Goal: Complete application form

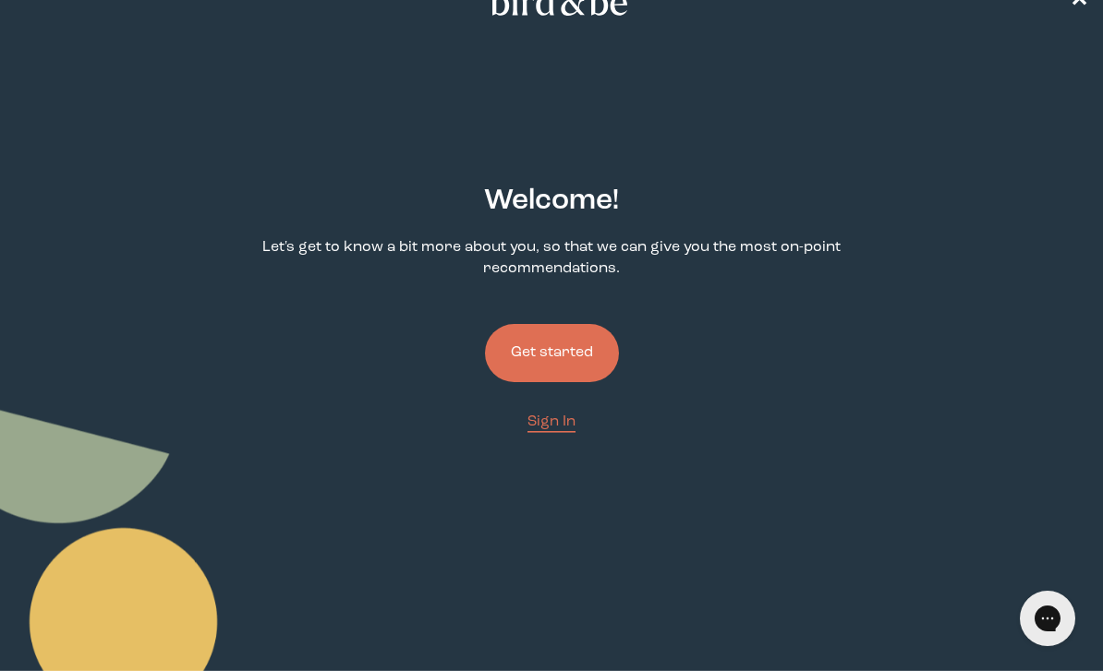
scroll to position [41, 0]
click at [564, 381] on button "Get started" at bounding box center [552, 352] width 134 height 58
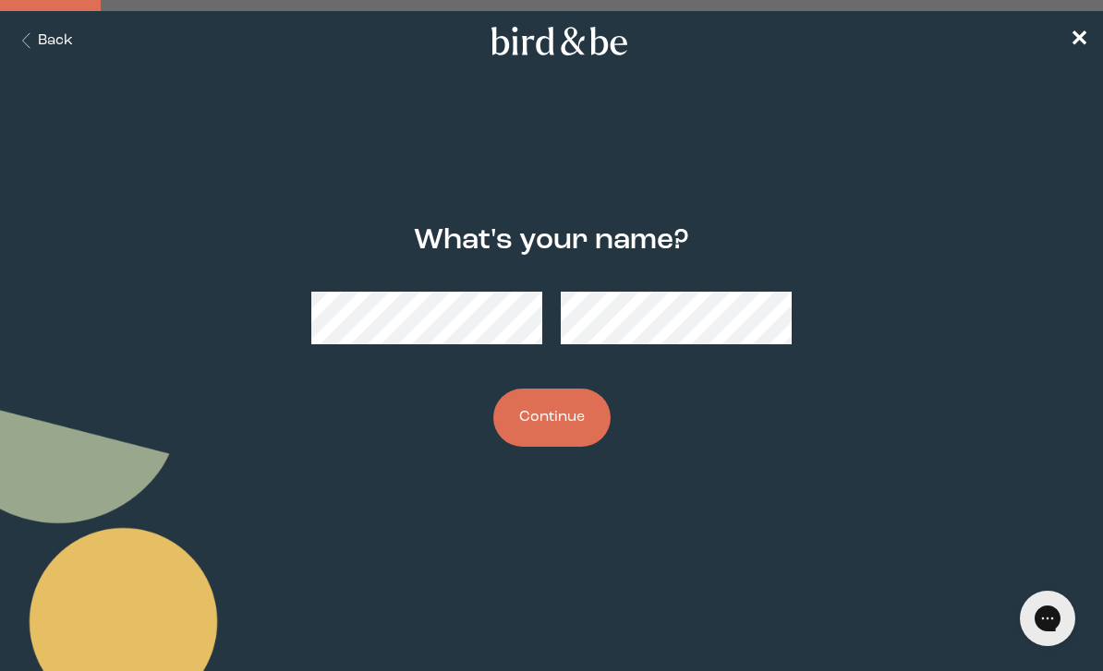
click at [562, 421] on button "Continue" at bounding box center [551, 418] width 117 height 58
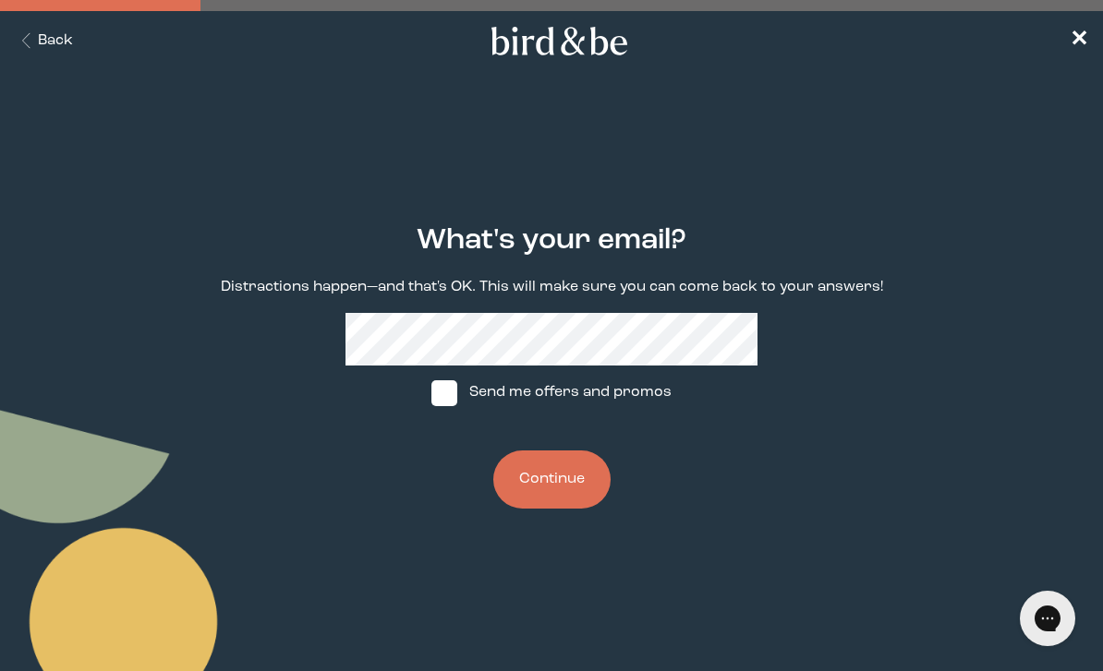
click at [564, 470] on button "Continue" at bounding box center [551, 480] width 117 height 58
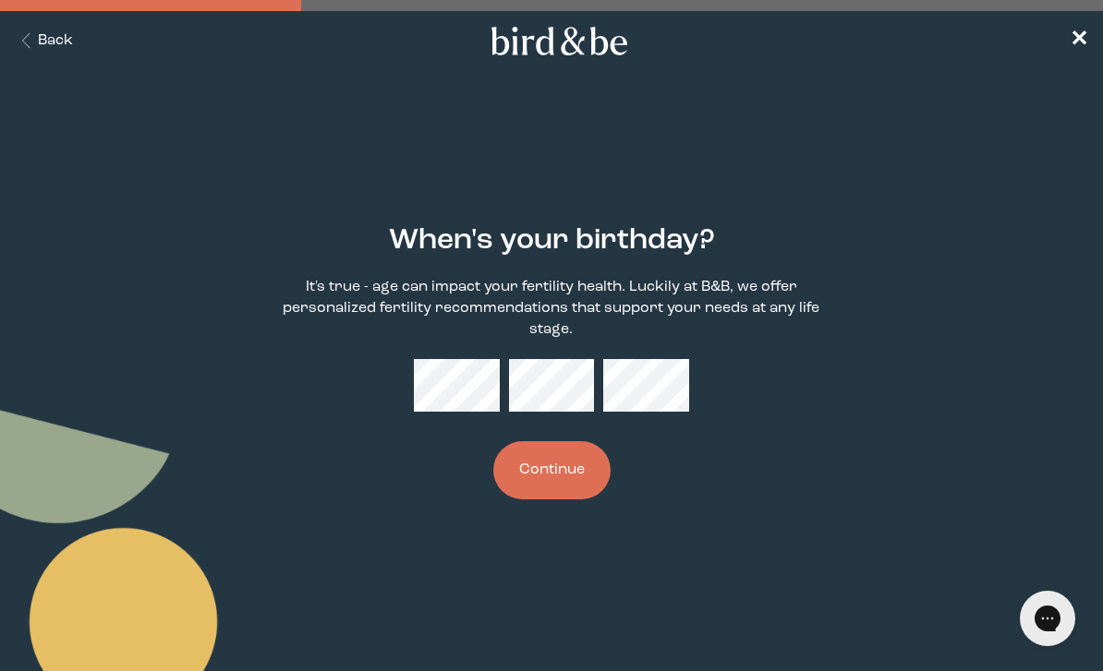
click at [569, 477] on button "Continue" at bounding box center [551, 470] width 117 height 58
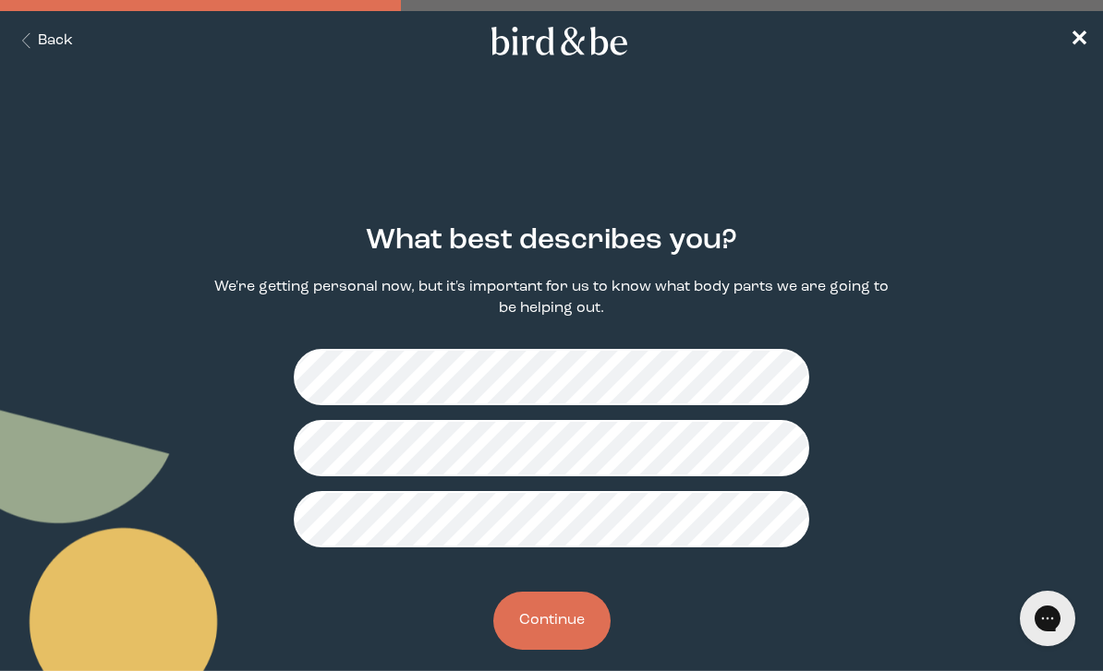
click at [569, 628] on button "Continue" at bounding box center [551, 621] width 117 height 58
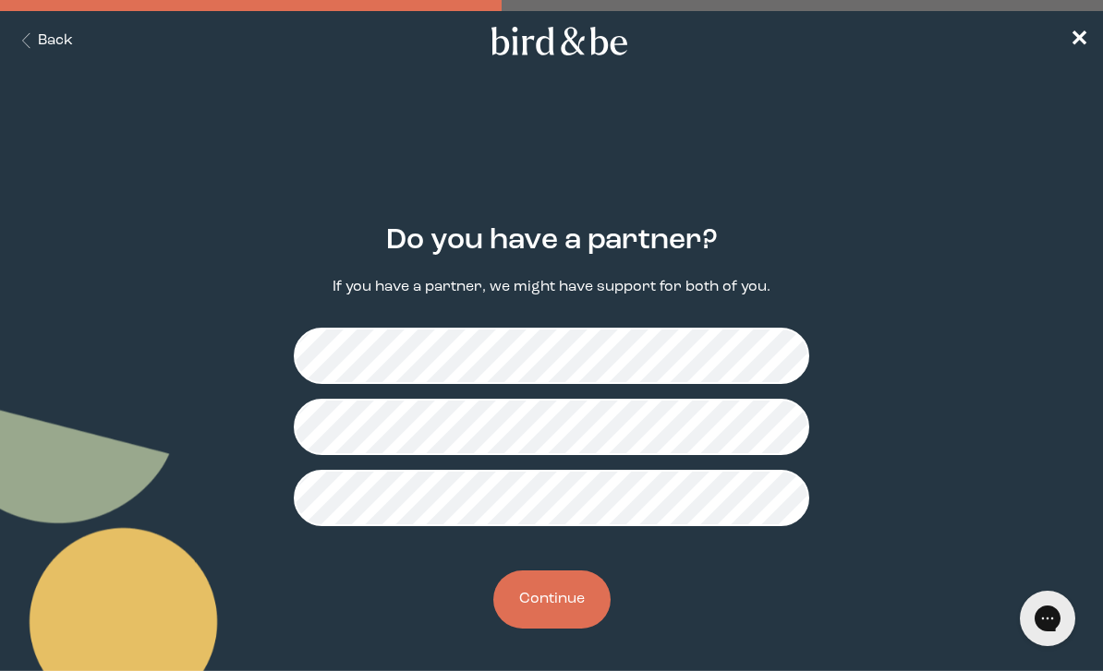
scroll to position [7, 0]
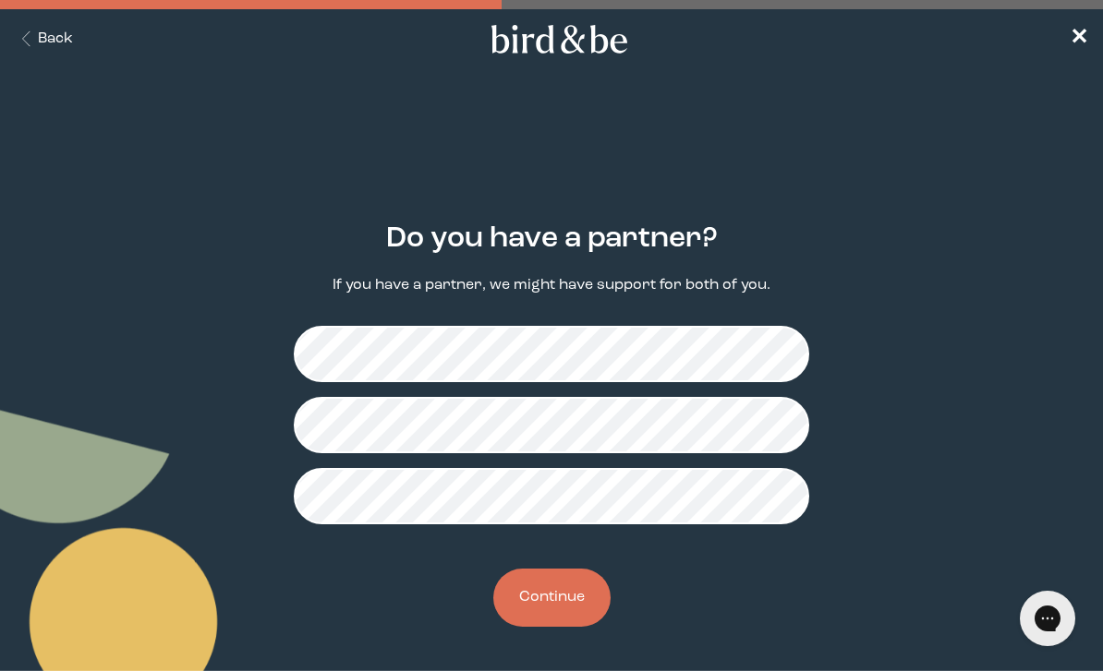
click at [583, 600] on button "Continue" at bounding box center [551, 598] width 117 height 58
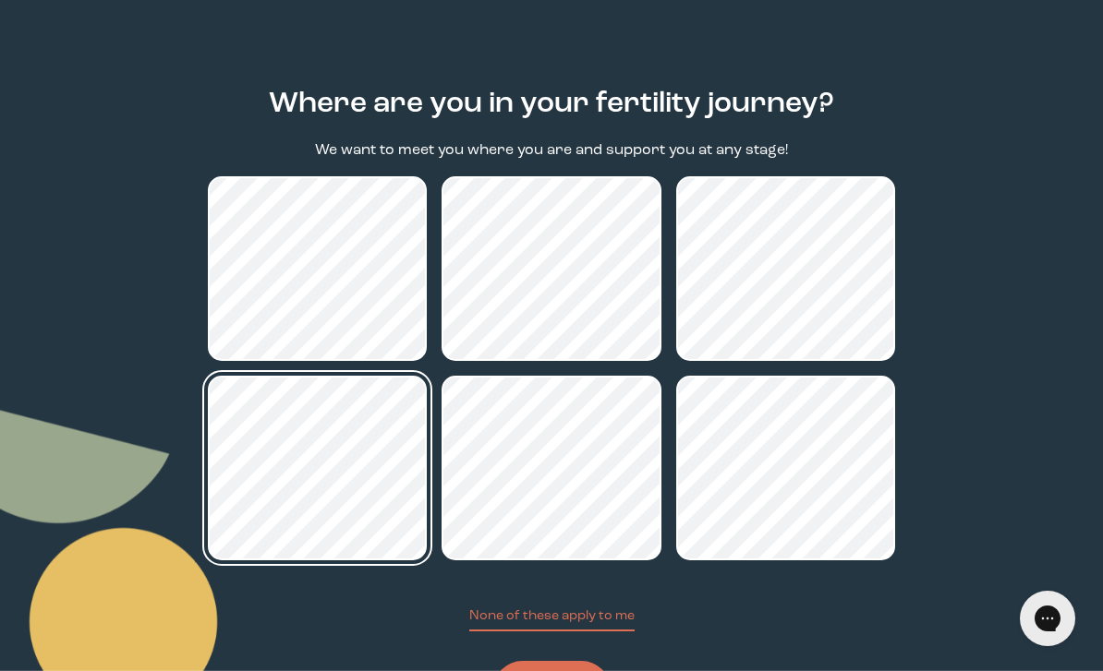
scroll to position [177, 0]
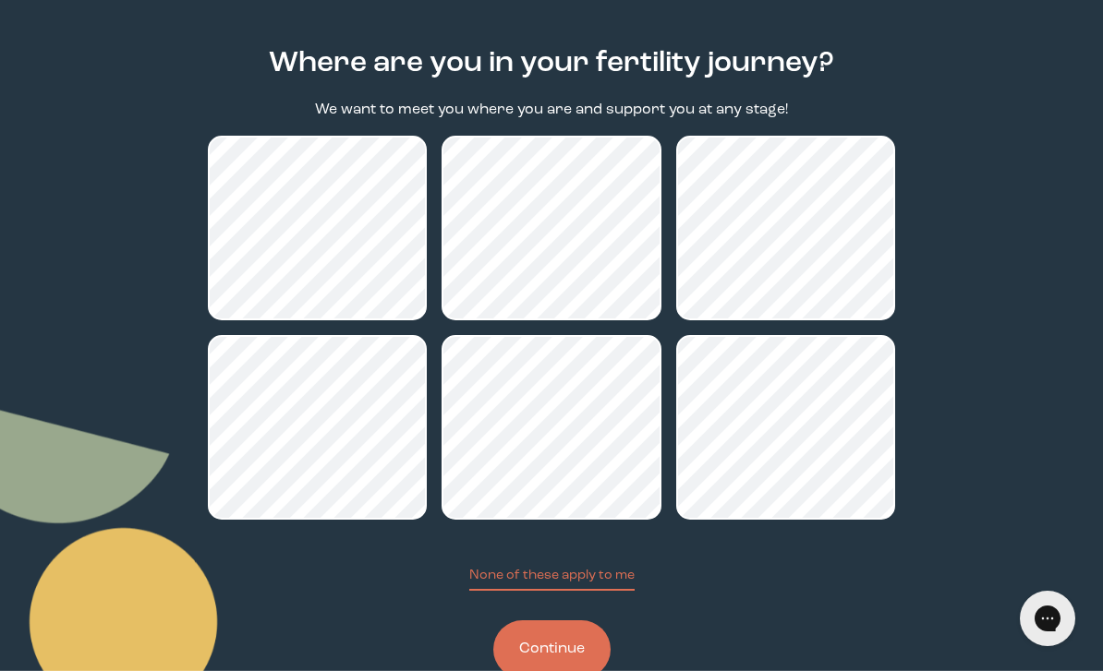
click at [564, 662] on button "Continue" at bounding box center [551, 650] width 117 height 58
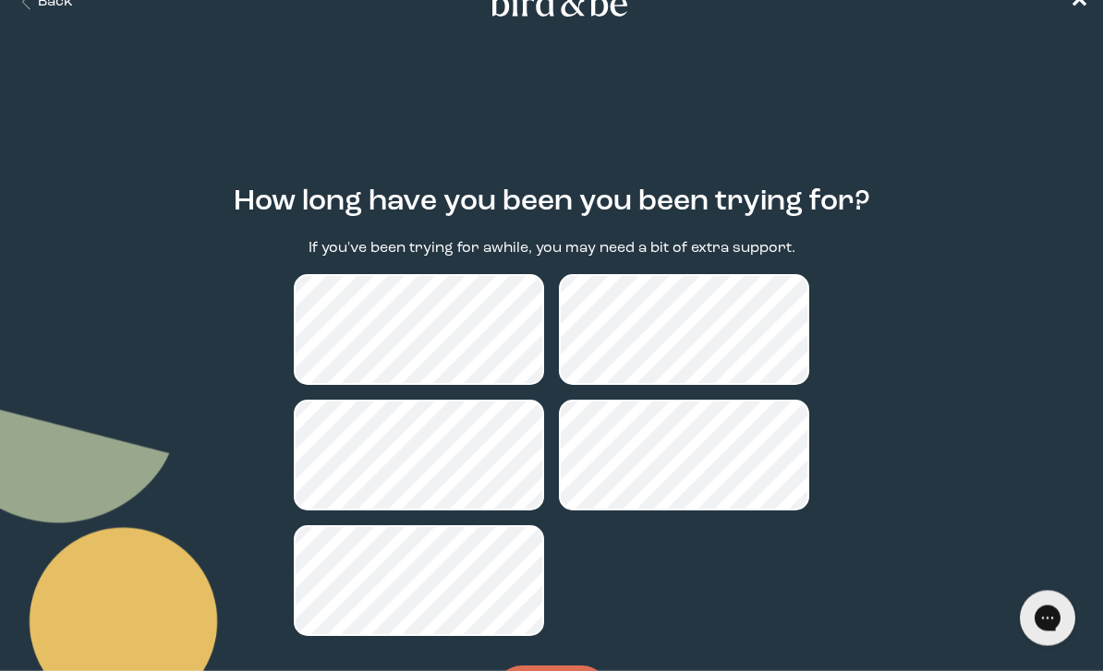
scroll to position [82, 0]
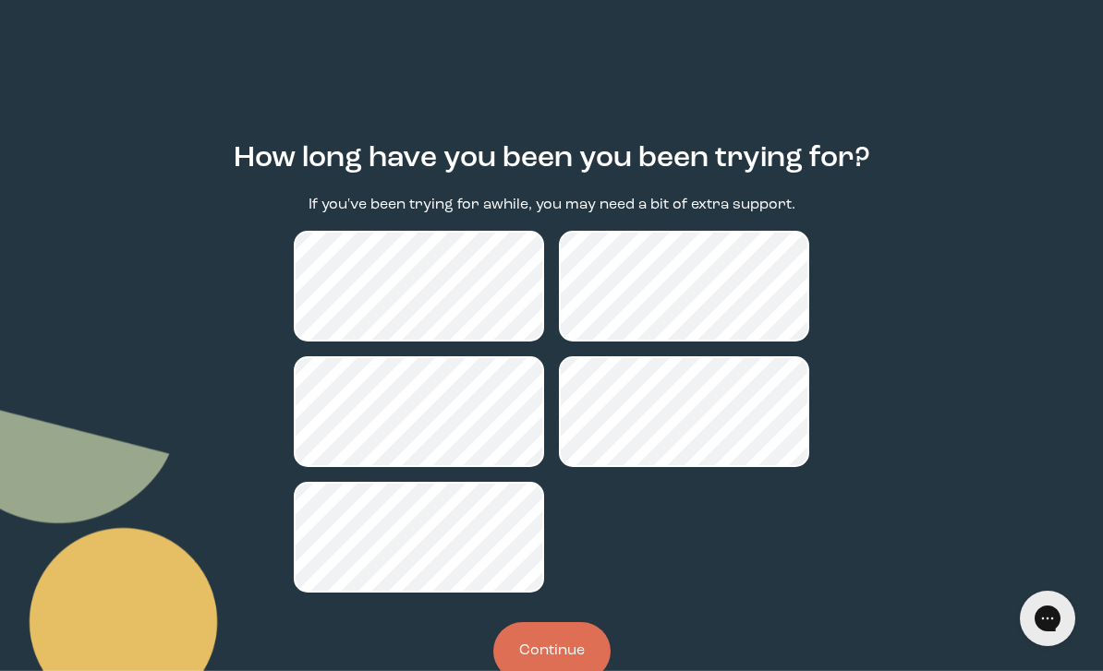
click at [556, 656] on button "Continue" at bounding box center [551, 651] width 117 height 58
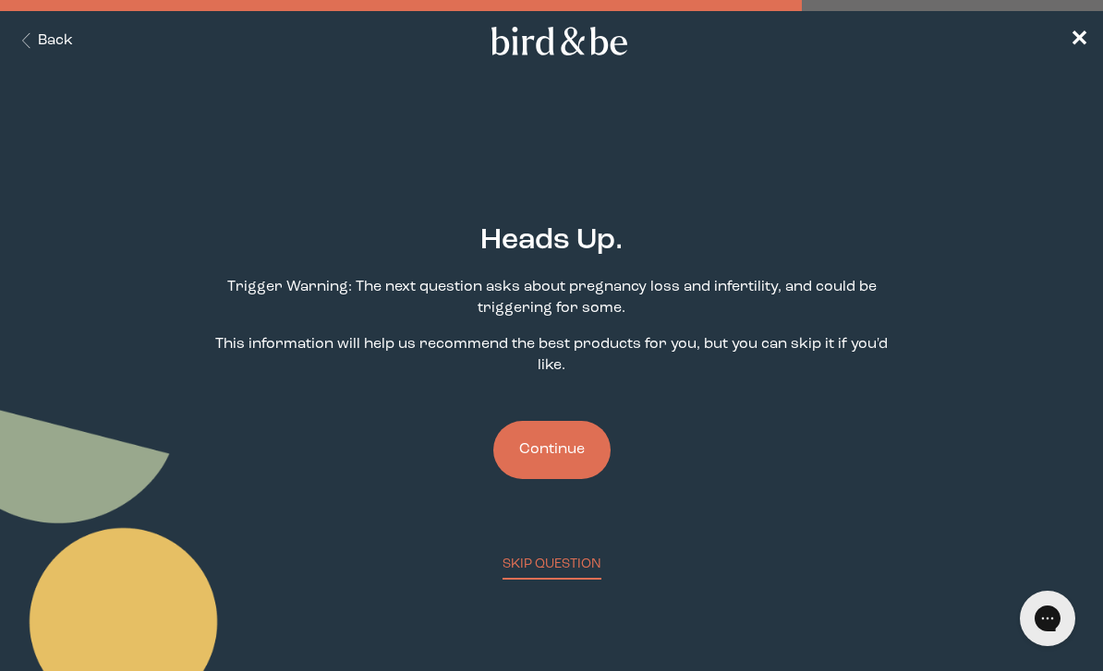
click at [558, 462] on button "Continue" at bounding box center [551, 450] width 117 height 58
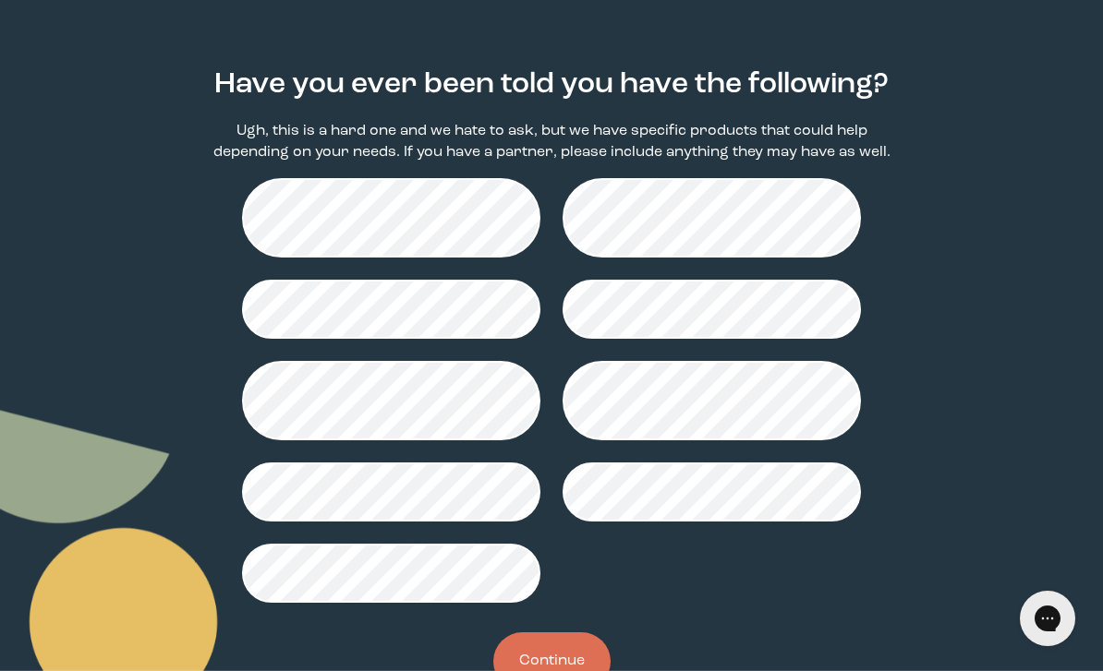
scroll to position [168, 0]
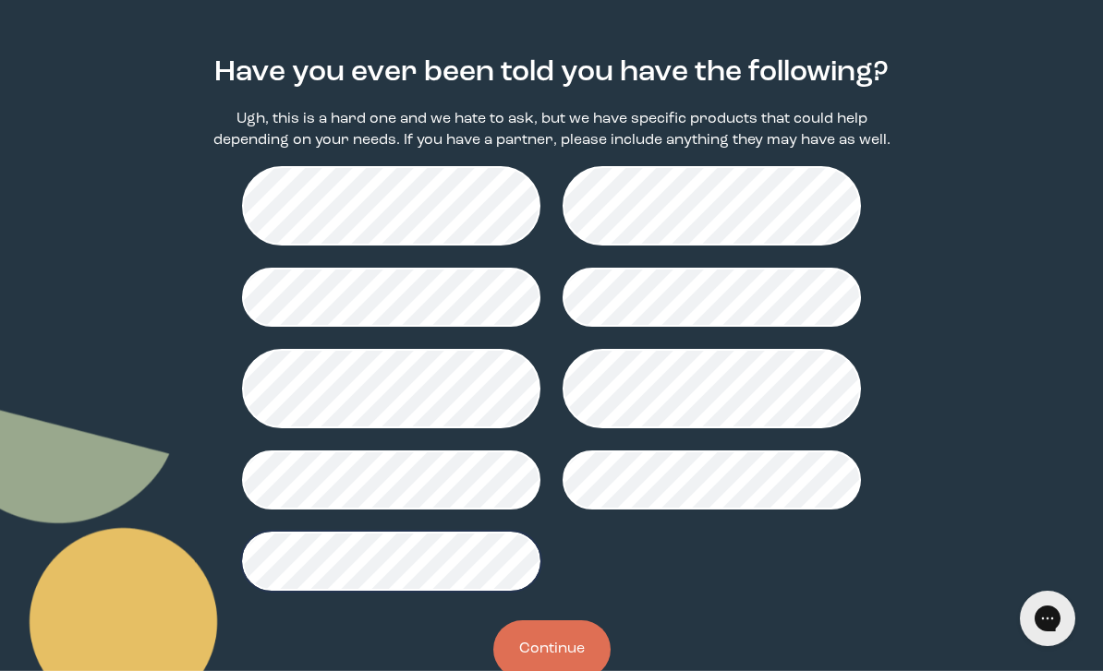
click at [578, 664] on button "Continue" at bounding box center [551, 650] width 117 height 58
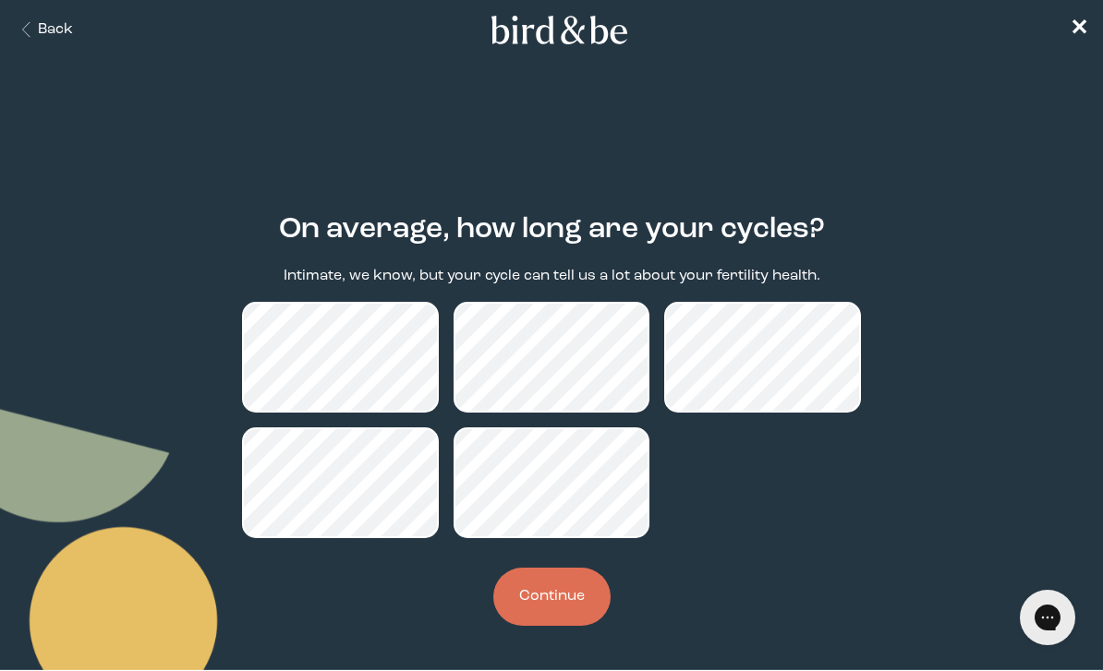
scroll to position [16, 0]
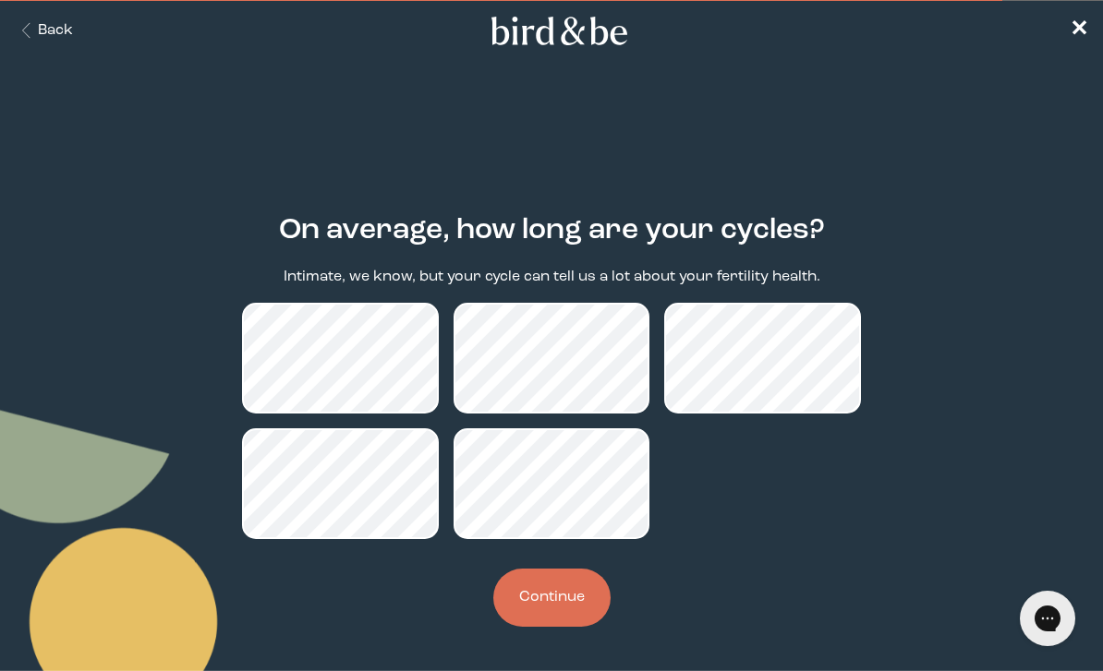
click at [558, 605] on button "Continue" at bounding box center [551, 598] width 117 height 58
